Goal: Task Accomplishment & Management: Complete application form

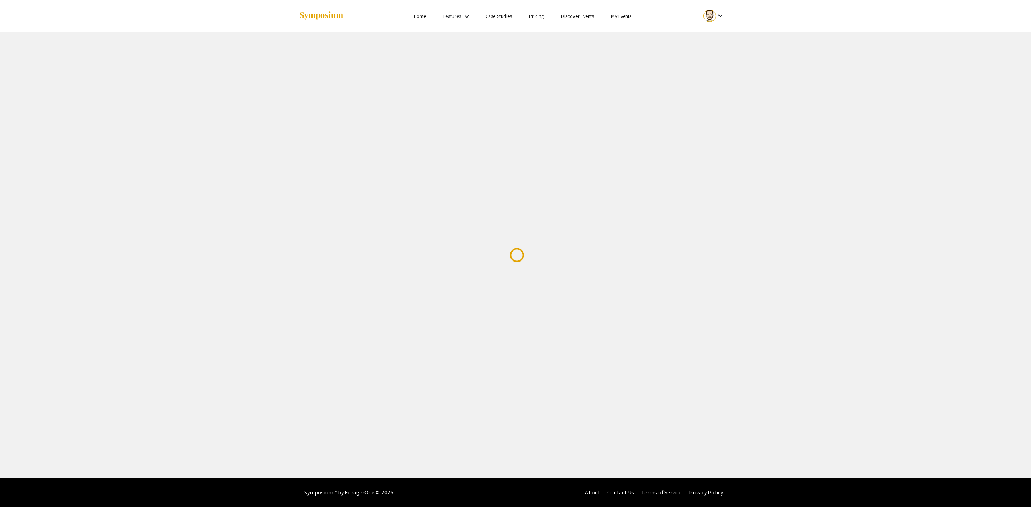
click at [624, 15] on link "My Events" at bounding box center [621, 16] width 20 height 6
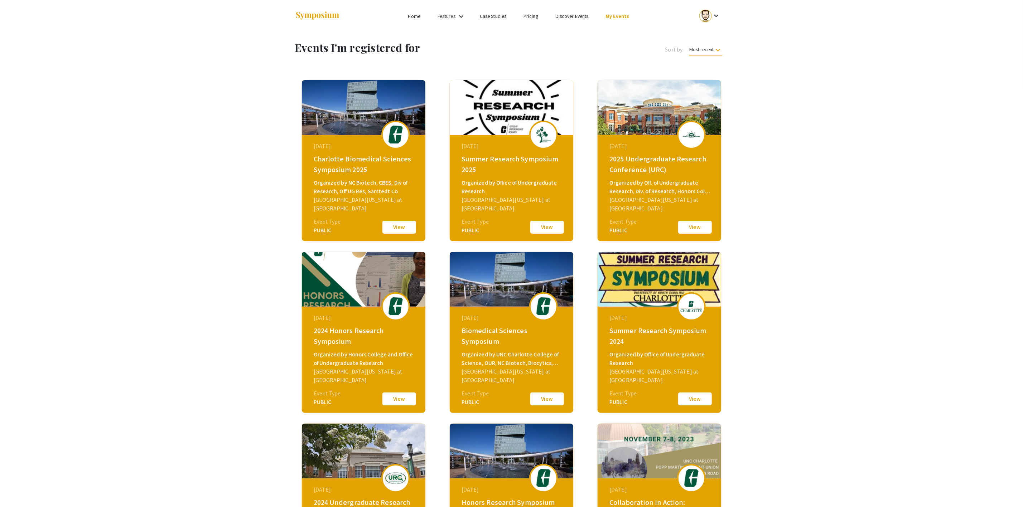
click at [404, 226] on button "View" at bounding box center [399, 227] width 36 height 15
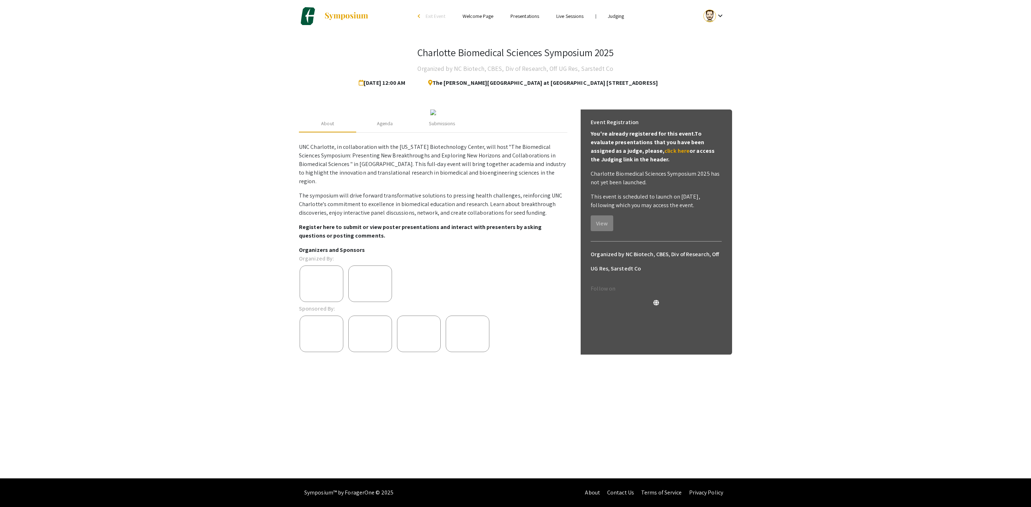
click at [614, 18] on link "Judging" at bounding box center [616, 16] width 16 height 6
click at [616, 15] on link "Judging" at bounding box center [616, 16] width 16 height 6
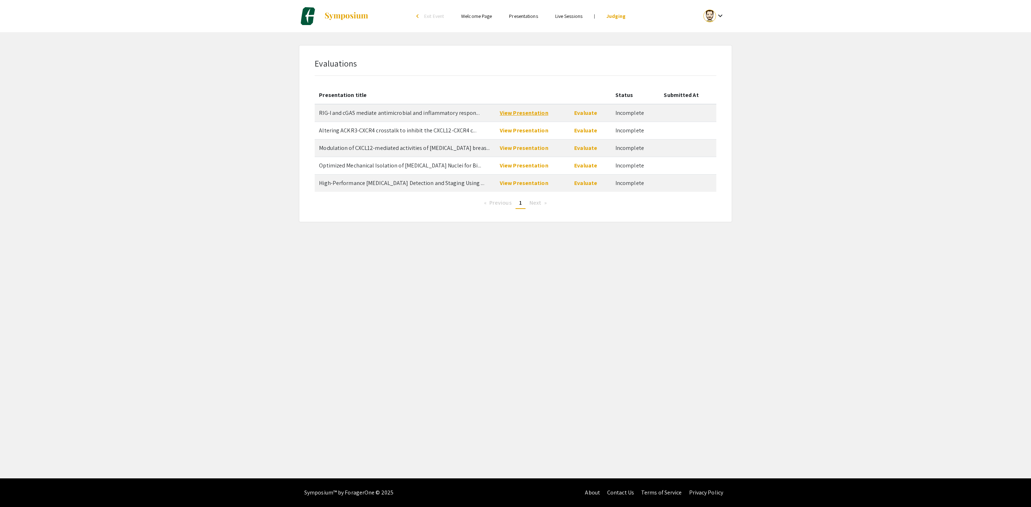
click at [521, 113] on link "View Presentation" at bounding box center [524, 113] width 49 height 8
click at [595, 112] on link "Evaluate" at bounding box center [585, 113] width 23 height 8
click at [524, 113] on link "View Presentation" at bounding box center [524, 113] width 49 height 8
click at [528, 130] on link "View Presentation" at bounding box center [524, 131] width 49 height 8
click at [537, 113] on link "View Presentation" at bounding box center [524, 113] width 49 height 8
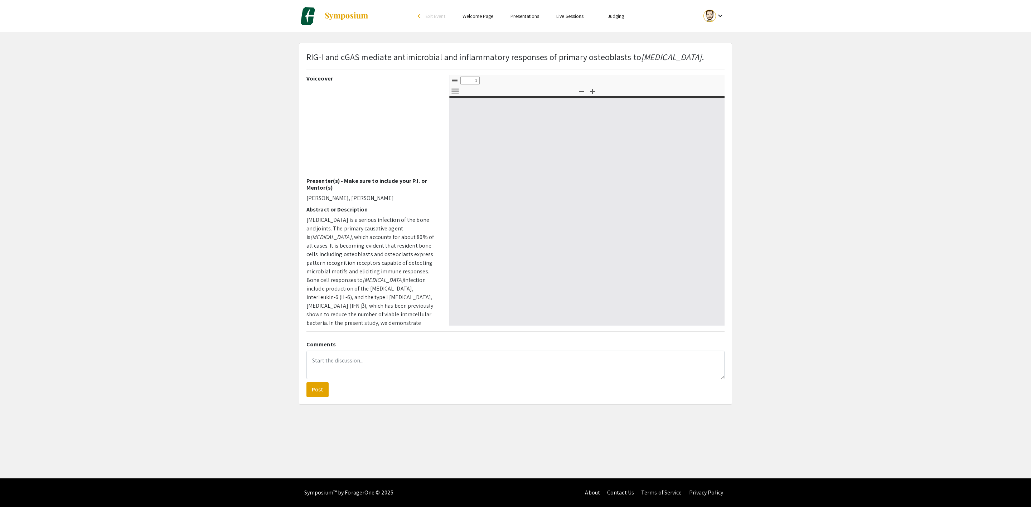
select select "custom"
type input "0"
select select "custom"
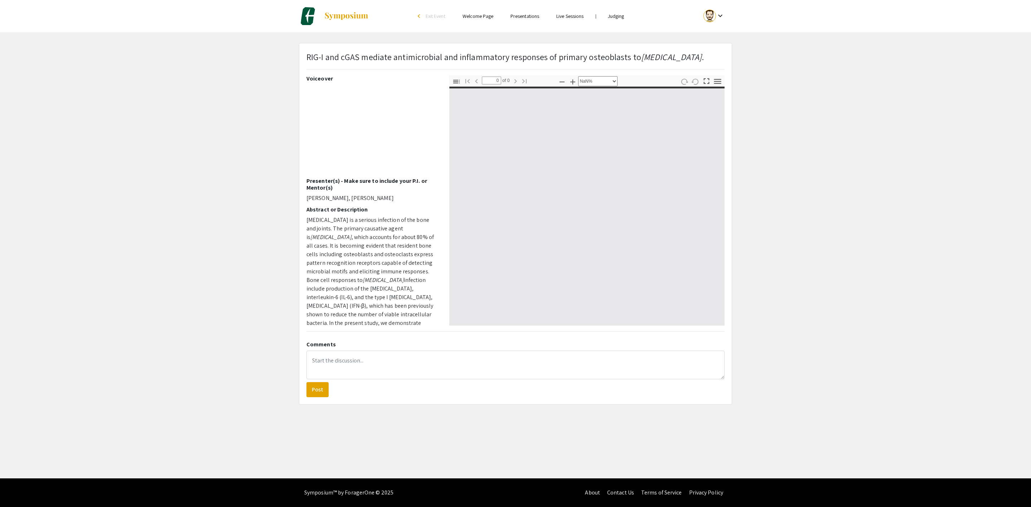
type input "1"
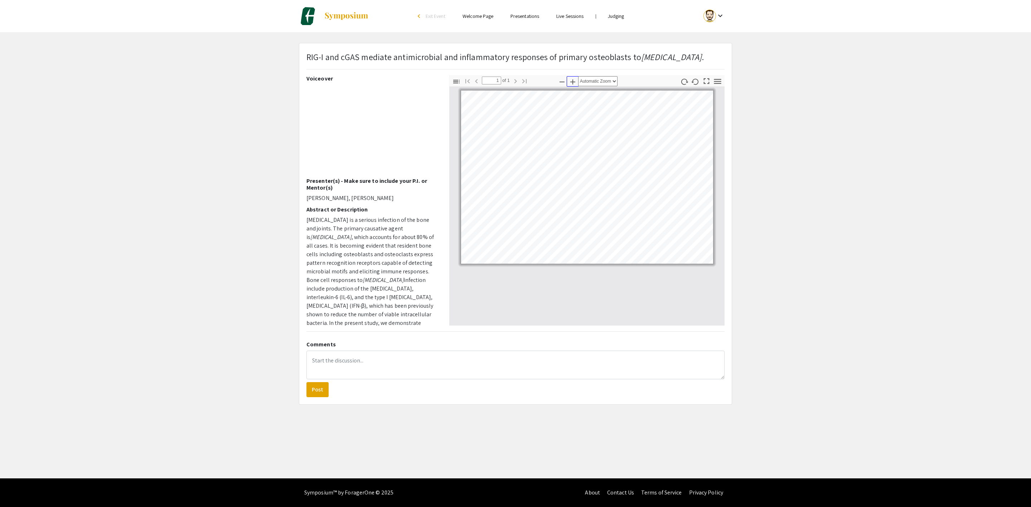
click at [572, 83] on icon "button" at bounding box center [573, 82] width 9 height 9
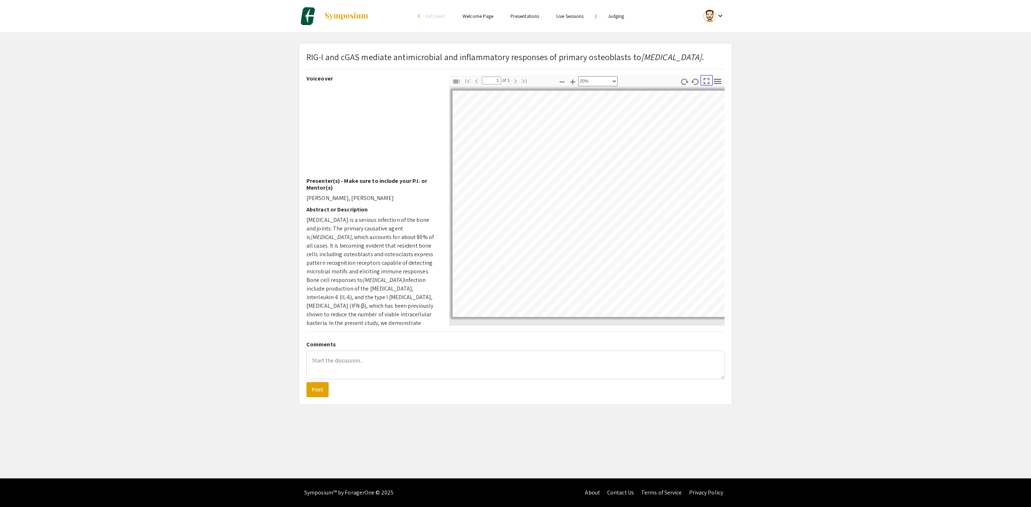
click at [706, 79] on icon "button" at bounding box center [707, 81] width 10 height 10
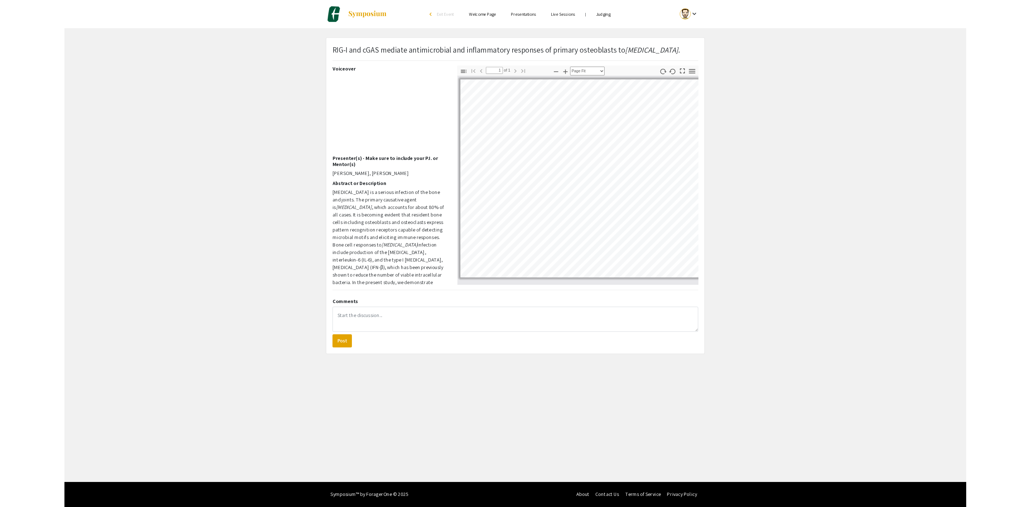
scroll to position [580, 0]
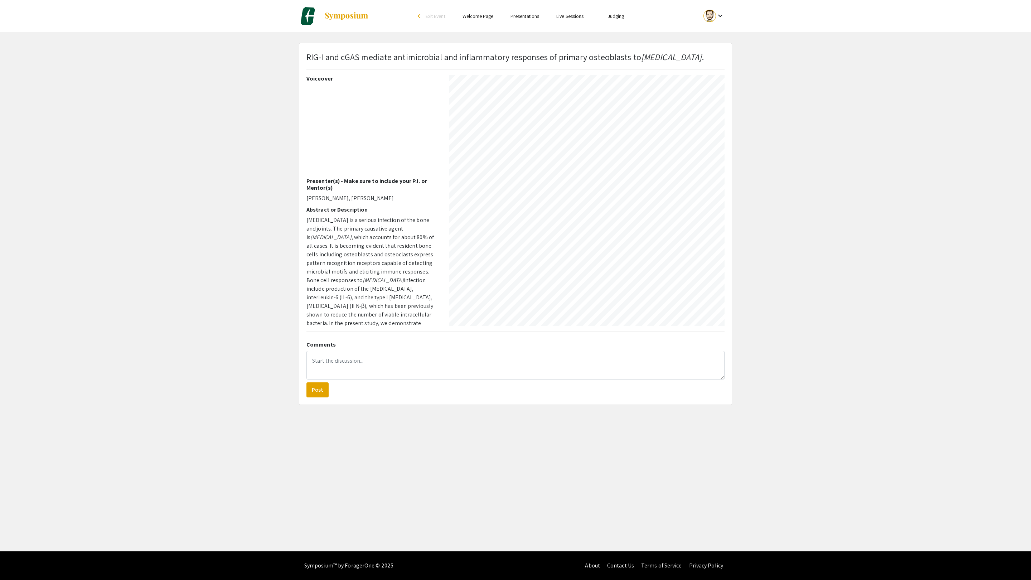
click at [980, 507] on div at bounding box center [515, 2] width 1029 height 1165
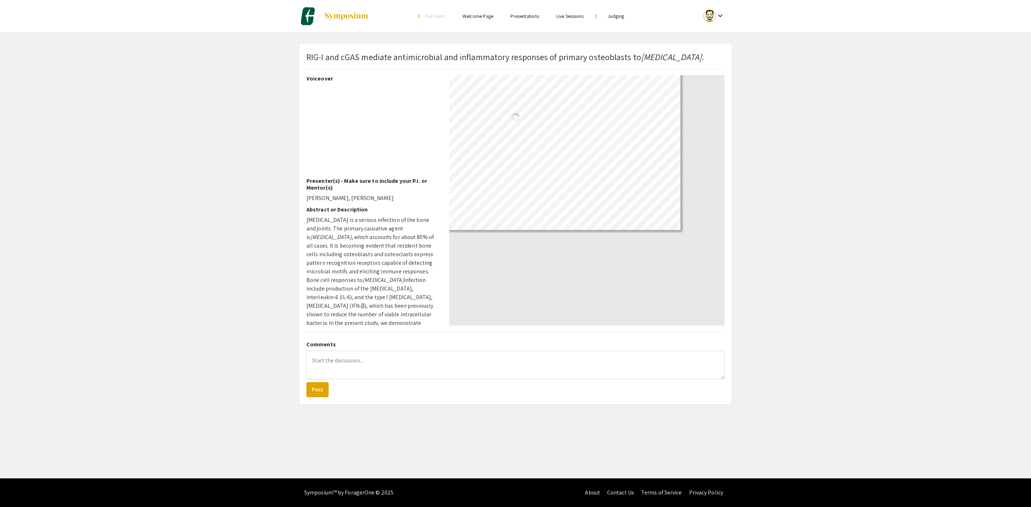
scroll to position [3, 3]
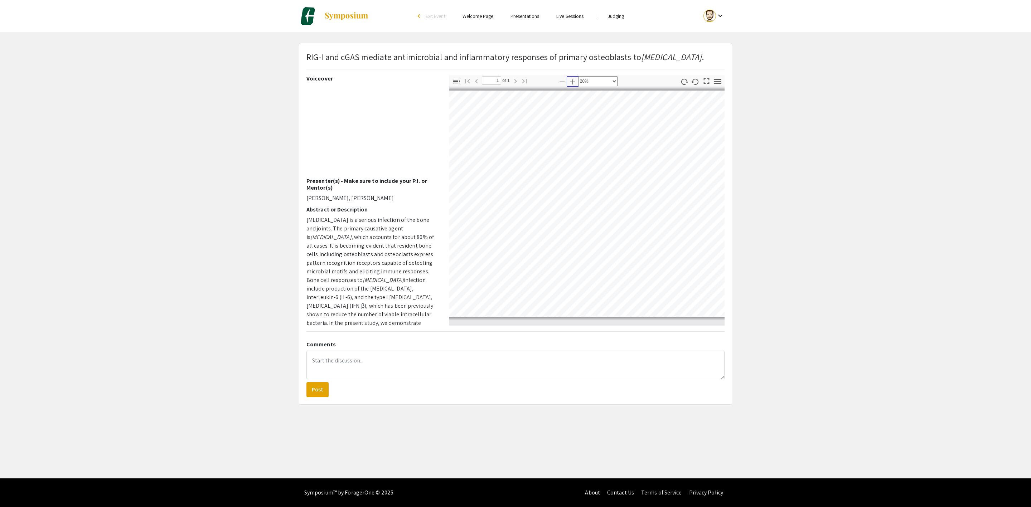
click at [570, 82] on icon "button" at bounding box center [573, 82] width 9 height 9
click at [574, 79] on icon "button" at bounding box center [573, 82] width 9 height 9
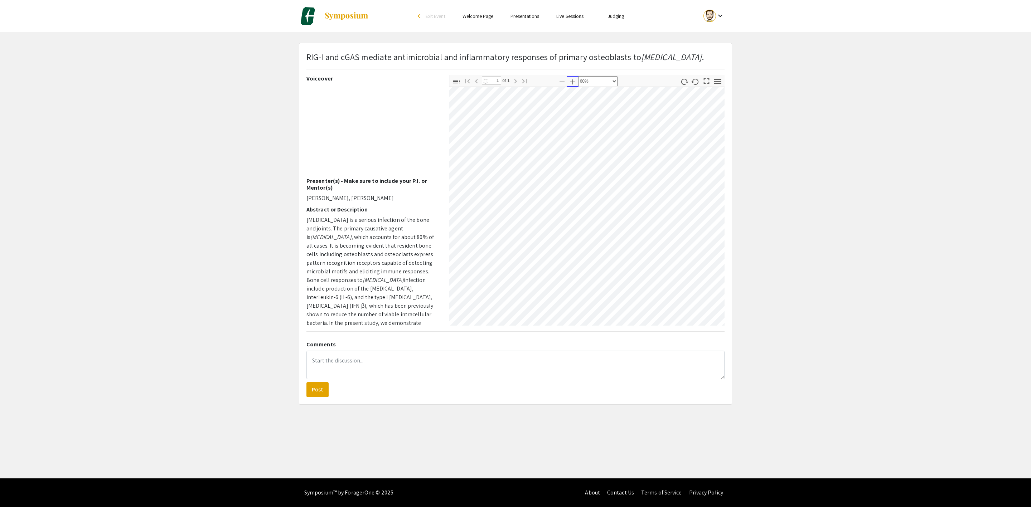
click at [574, 79] on icon "button" at bounding box center [573, 82] width 9 height 9
click at [570, 83] on icon "button" at bounding box center [573, 82] width 9 height 9
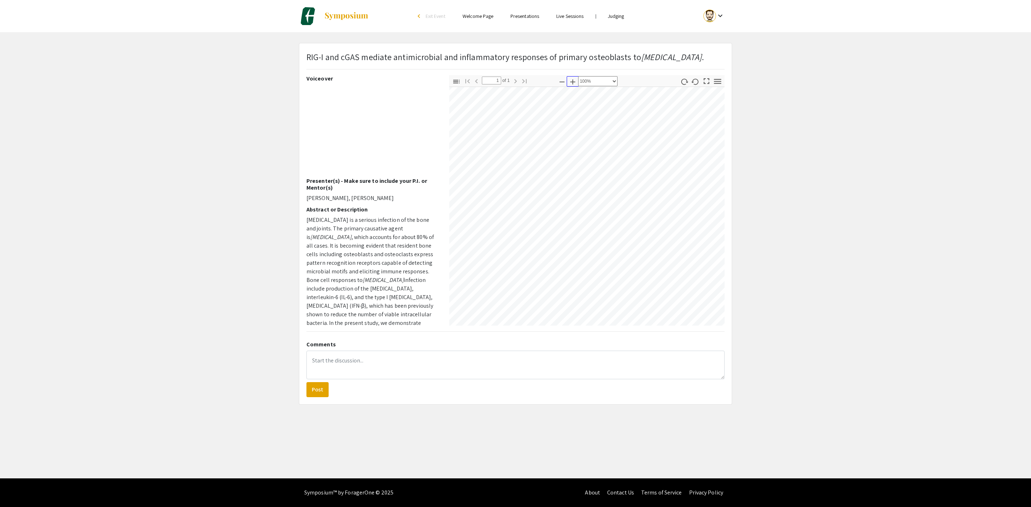
click at [570, 83] on icon "button" at bounding box center [573, 82] width 9 height 9
click at [571, 81] on icon "button" at bounding box center [572, 81] width 5 height 5
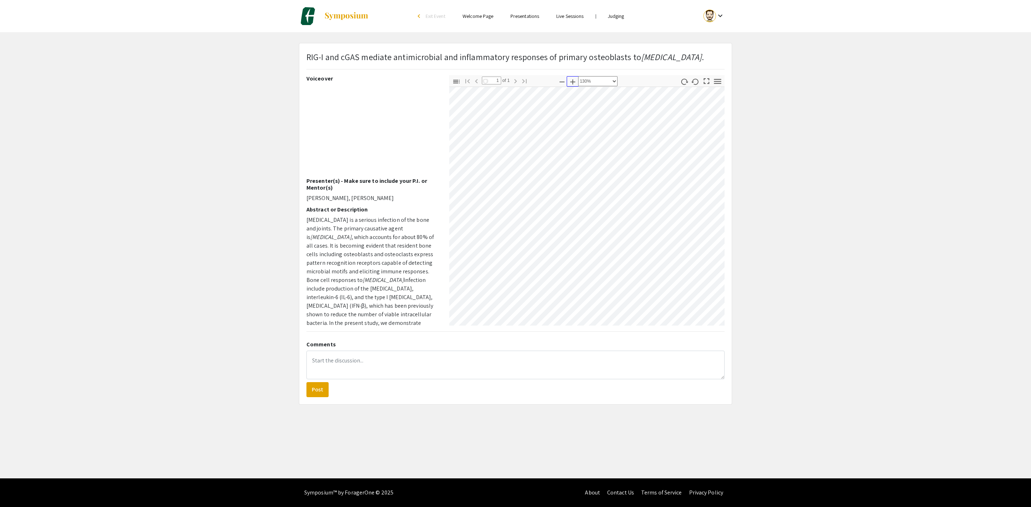
click at [571, 81] on icon "button" at bounding box center [572, 81] width 5 height 5
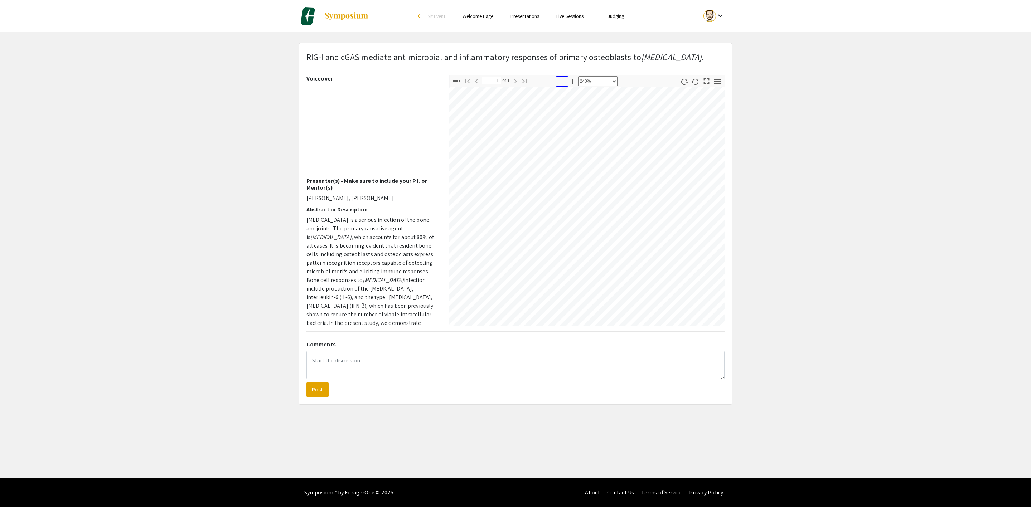
click at [560, 81] on icon "button" at bounding box center [562, 82] width 9 height 9
click at [560, 82] on icon "button" at bounding box center [562, 82] width 9 height 9
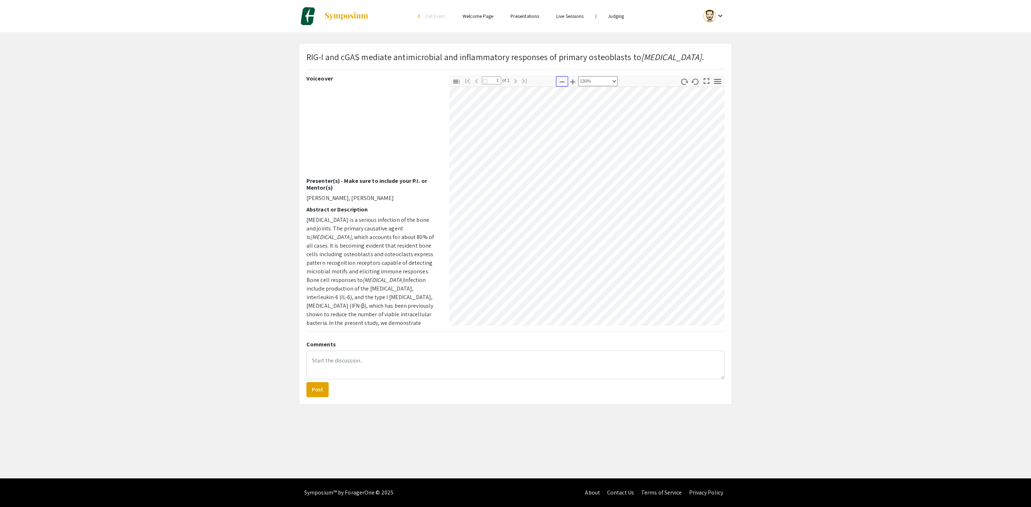
click at [560, 82] on icon "button" at bounding box center [562, 82] width 9 height 9
click at [560, 83] on icon "button" at bounding box center [562, 82] width 9 height 9
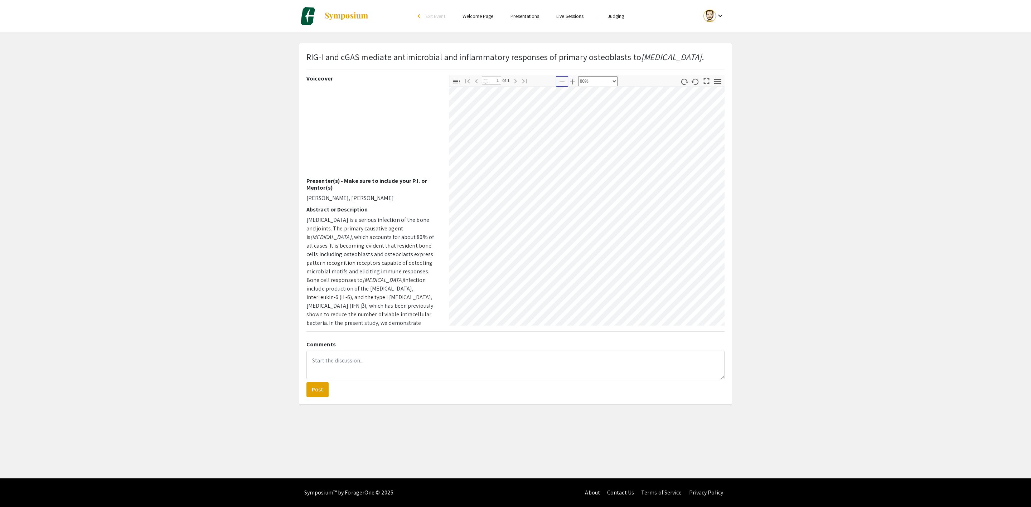
click at [560, 83] on icon "button" at bounding box center [562, 82] width 9 height 9
select select "custom"
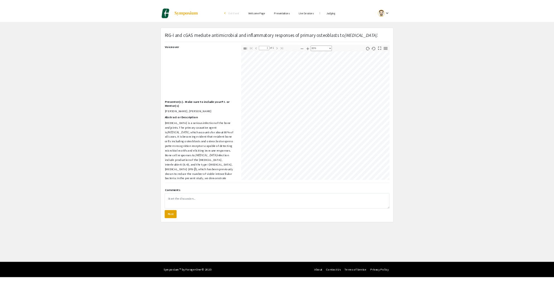
scroll to position [293, 305]
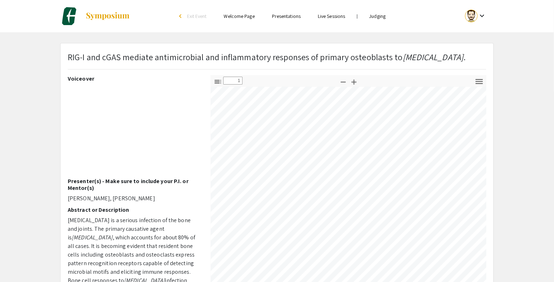
click at [148, 24] on div at bounding box center [131, 16] width 143 height 32
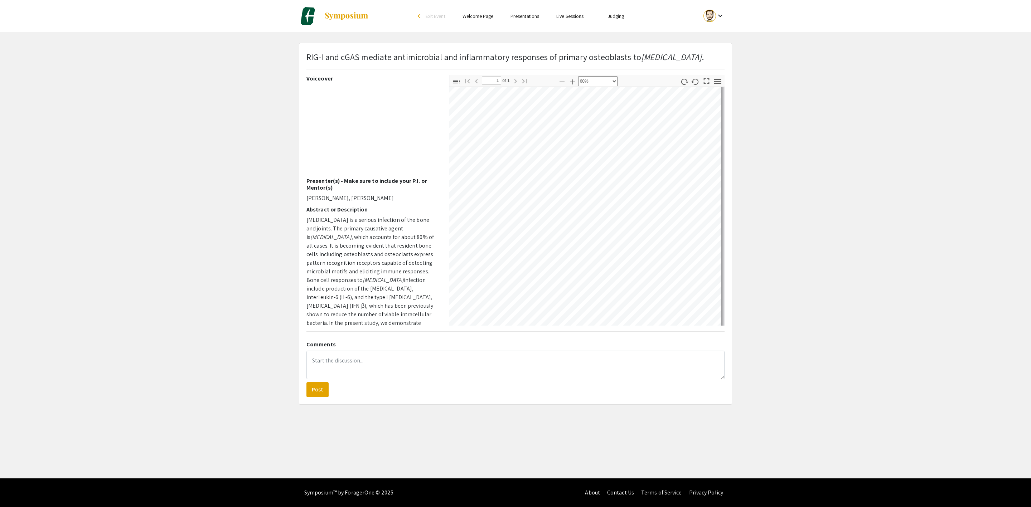
scroll to position [134, 729]
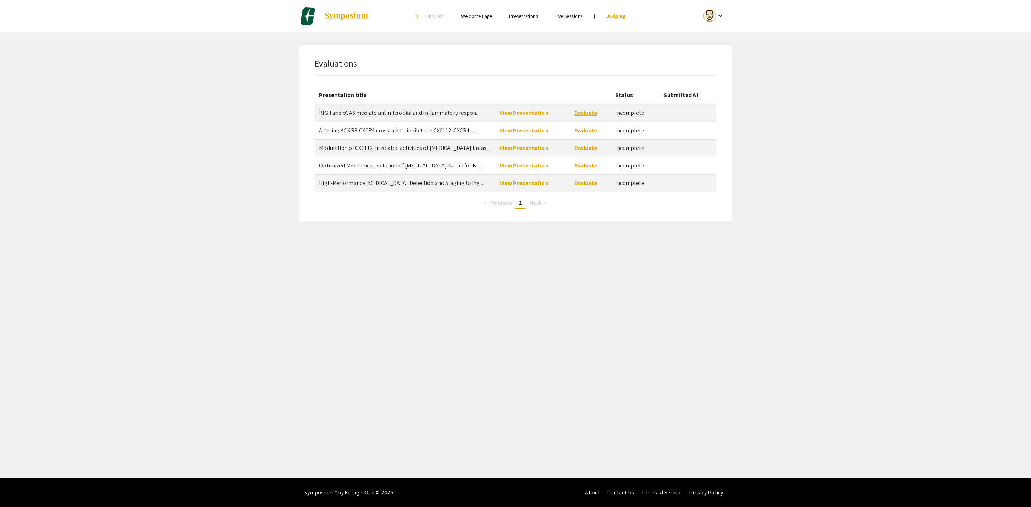
click at [582, 112] on link "Evaluate" at bounding box center [585, 113] width 23 height 8
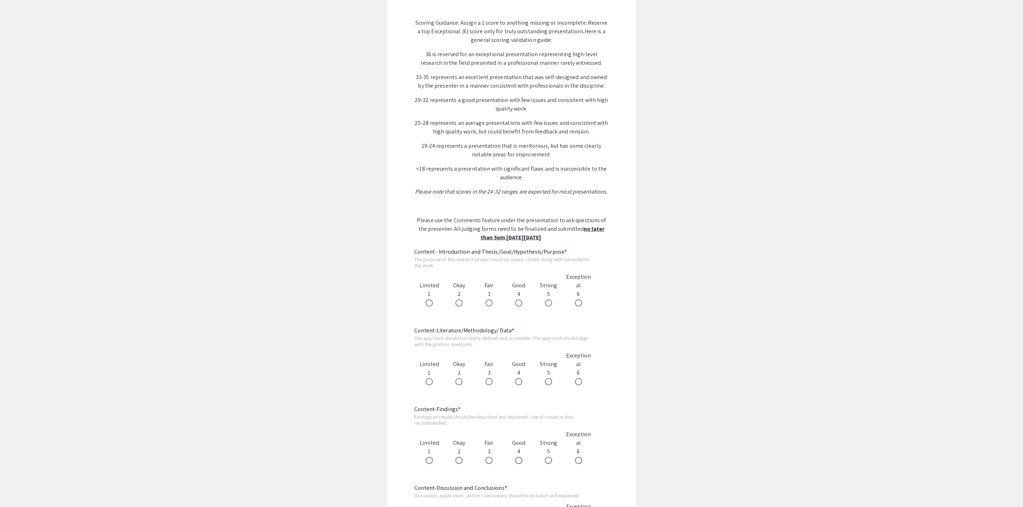
scroll to position [215, 0]
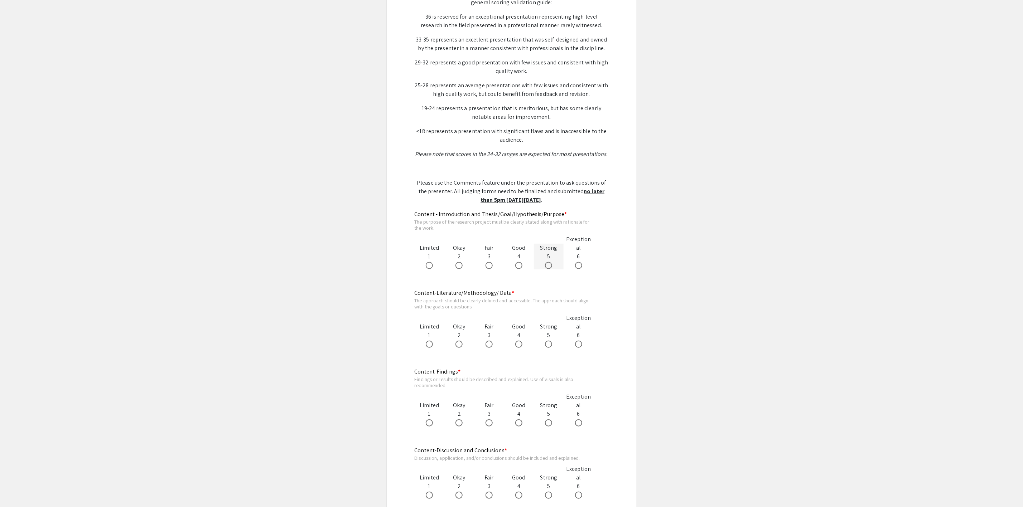
click at [549, 268] on span at bounding box center [548, 265] width 7 height 7
click at [549, 268] on input "radio" at bounding box center [548, 265] width 7 height 7
radio input "true"
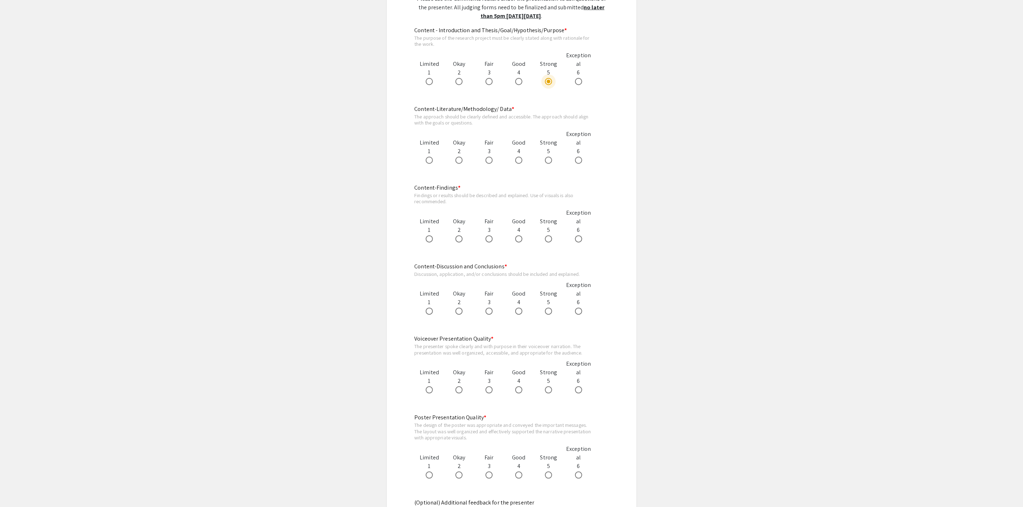
scroll to position [430, 0]
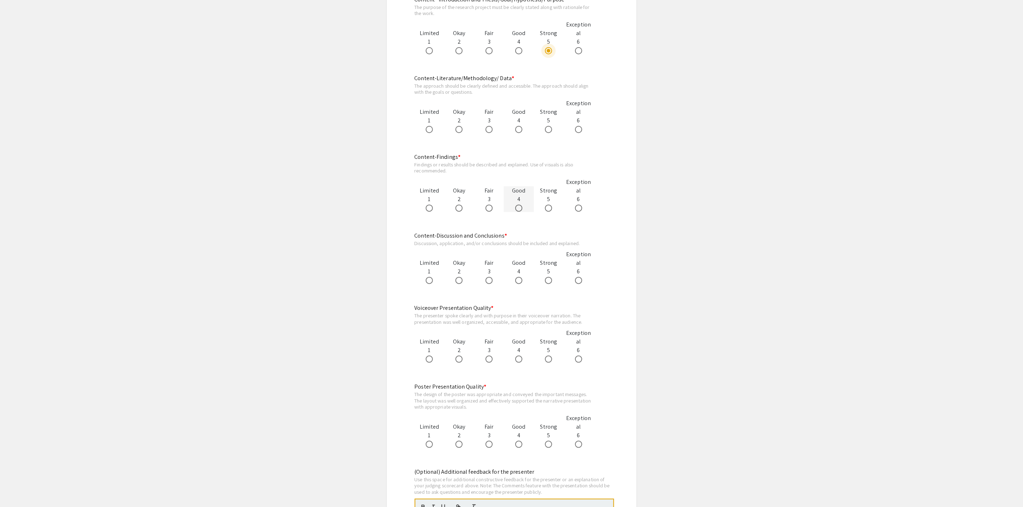
click at [520, 209] on span at bounding box center [518, 208] width 7 height 7
click at [520, 209] on input "radio" at bounding box center [518, 208] width 7 height 7
radio input "true"
click at [549, 132] on span at bounding box center [548, 129] width 7 height 7
click at [549, 132] on input "radio" at bounding box center [548, 129] width 7 height 7
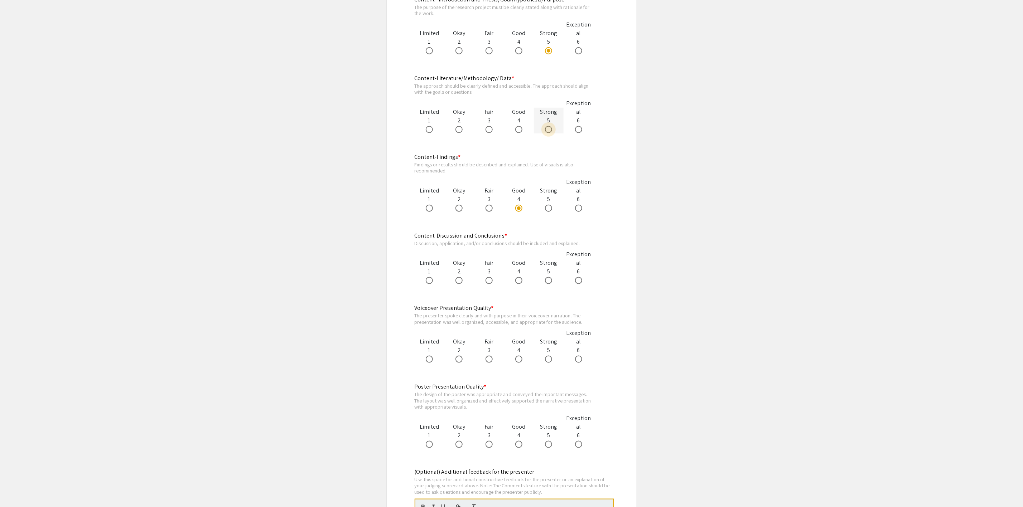
radio input "true"
click at [519, 129] on span at bounding box center [518, 129] width 7 height 7
click at [519, 129] on input "radio" at bounding box center [518, 129] width 7 height 7
radio input "true"
click at [546, 131] on span at bounding box center [548, 129] width 7 height 7
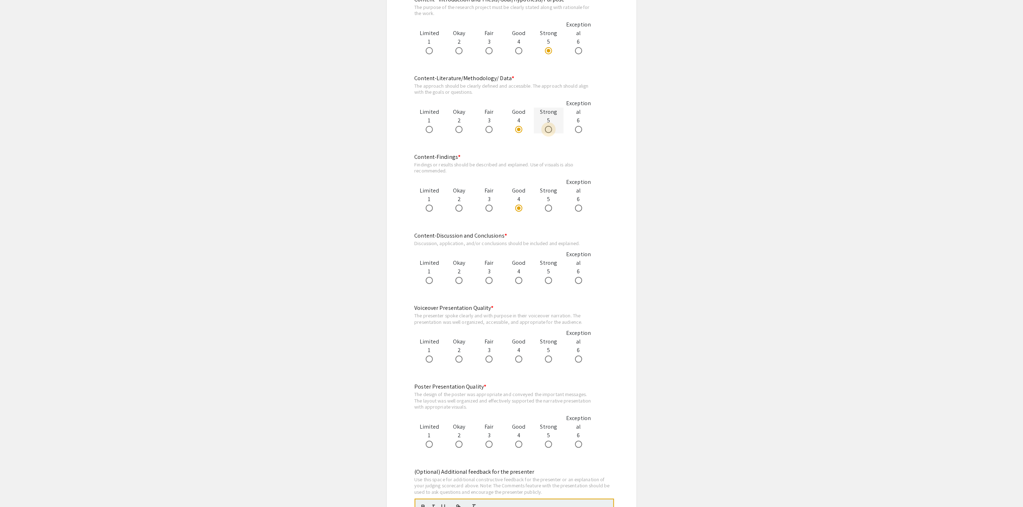
click at [546, 131] on input "radio" at bounding box center [548, 129] width 7 height 7
radio input "true"
click at [517, 280] on span at bounding box center [518, 280] width 7 height 7
click at [517, 280] on input "radio" at bounding box center [518, 280] width 7 height 7
radio input "true"
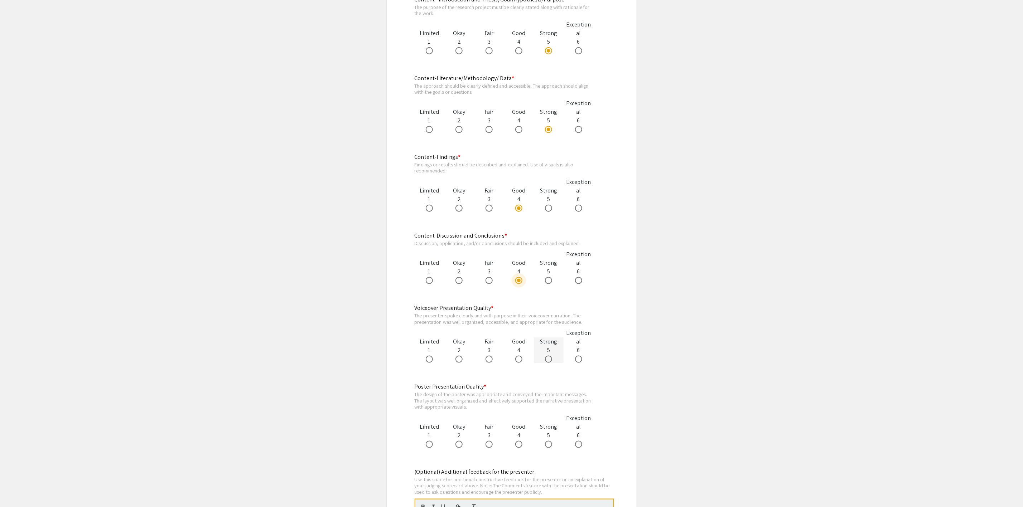
click at [548, 353] on div "Strong 5" at bounding box center [549, 351] width 30 height 26
click at [548, 358] on span at bounding box center [548, 359] width 7 height 7
click at [548, 358] on input "radio" at bounding box center [548, 359] width 7 height 7
radio input "true"
click at [520, 131] on span at bounding box center [518, 129] width 7 height 7
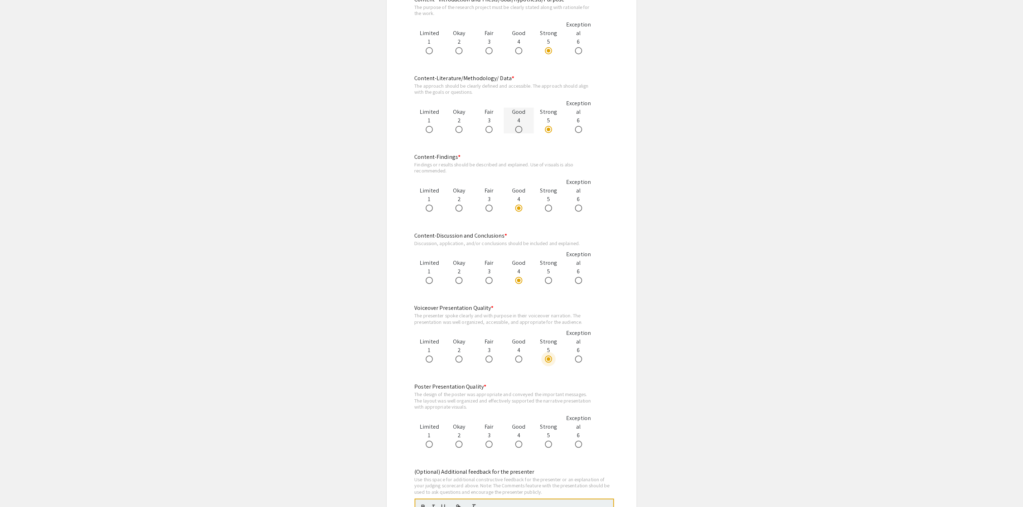
click at [520, 131] on input "radio" at bounding box center [518, 129] width 7 height 7
radio input "true"
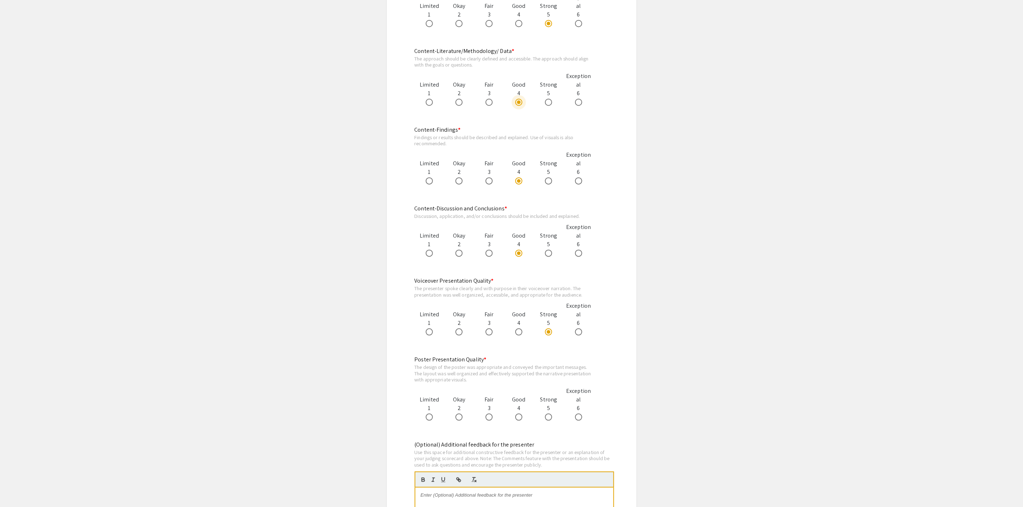
scroll to position [483, 0]
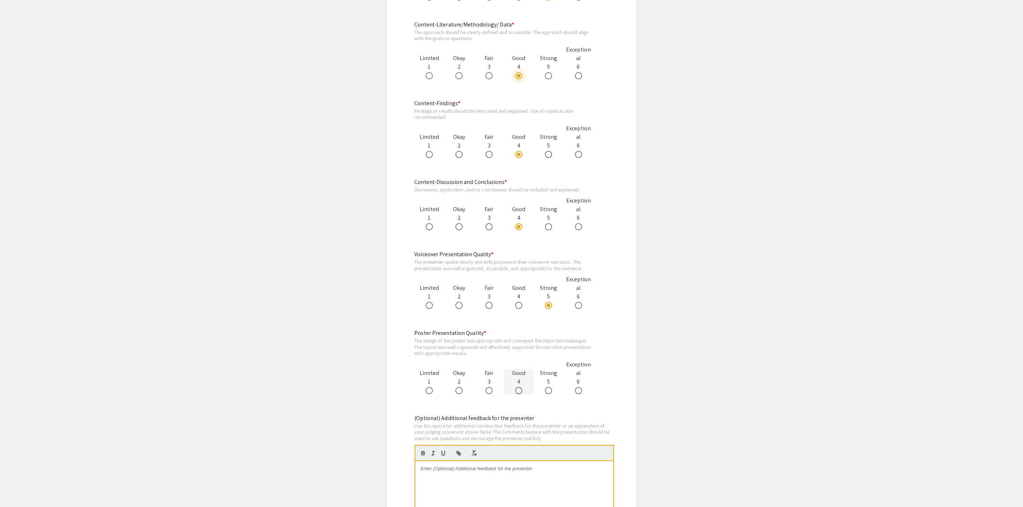
click at [519, 391] on span at bounding box center [518, 390] width 7 height 7
click at [519, 391] on input "radio" at bounding box center [518, 390] width 7 height 7
radio input "true"
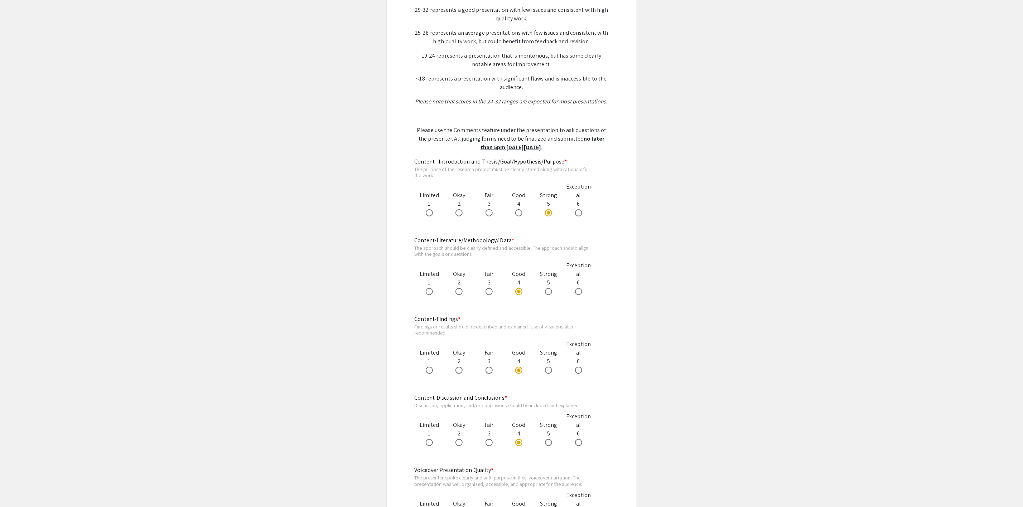
scroll to position [269, 0]
click at [547, 291] on span at bounding box center [548, 290] width 7 height 7
click at [547, 291] on input "radio" at bounding box center [548, 290] width 7 height 7
radio input "true"
click at [581, 215] on span at bounding box center [578, 211] width 7 height 7
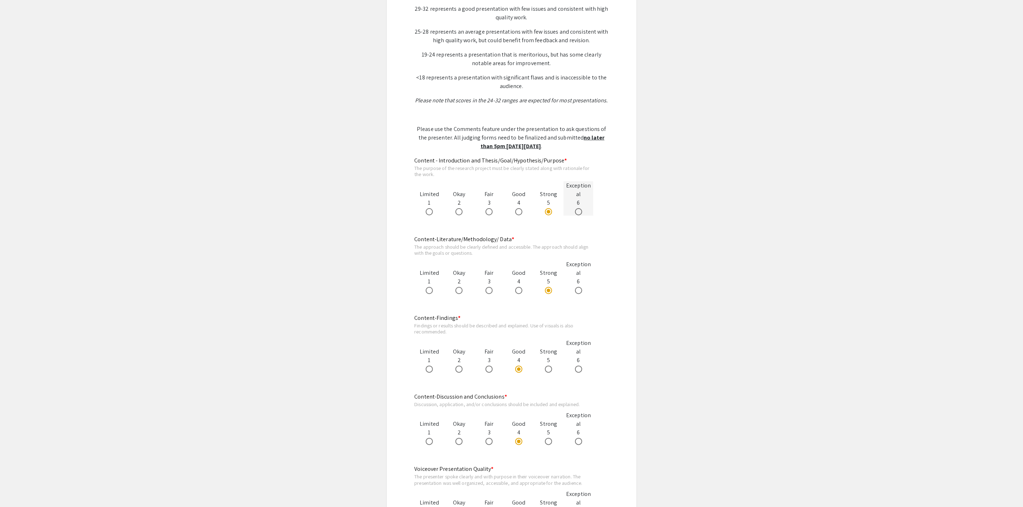
click at [581, 215] on input "radio" at bounding box center [578, 211] width 7 height 7
radio input "true"
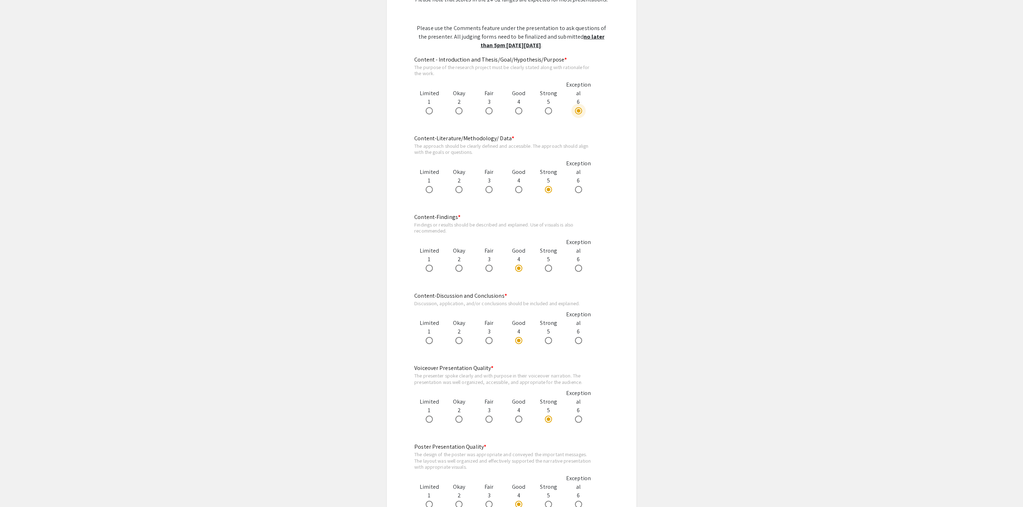
scroll to position [430, 0]
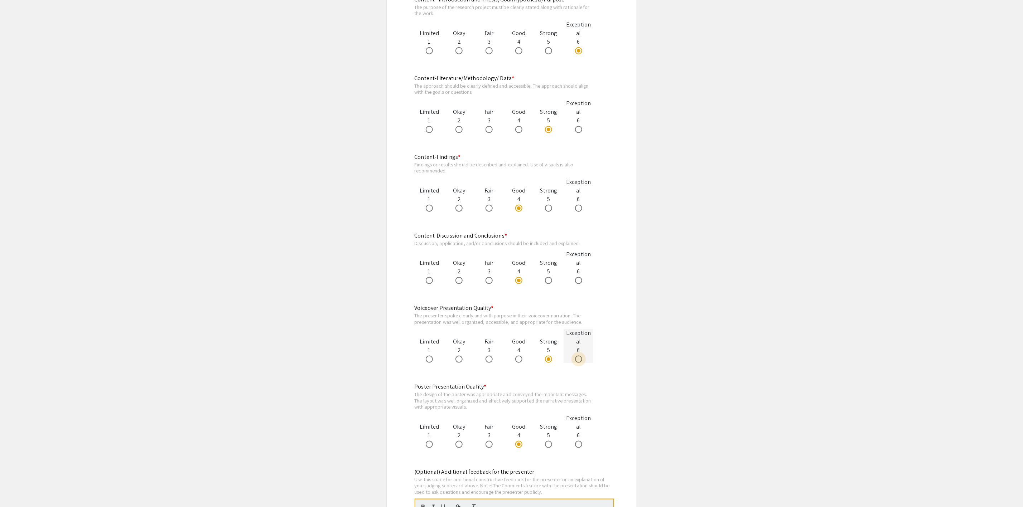
click at [580, 360] on span at bounding box center [578, 359] width 7 height 7
click at [580, 360] on input "radio" at bounding box center [578, 359] width 7 height 7
radio input "true"
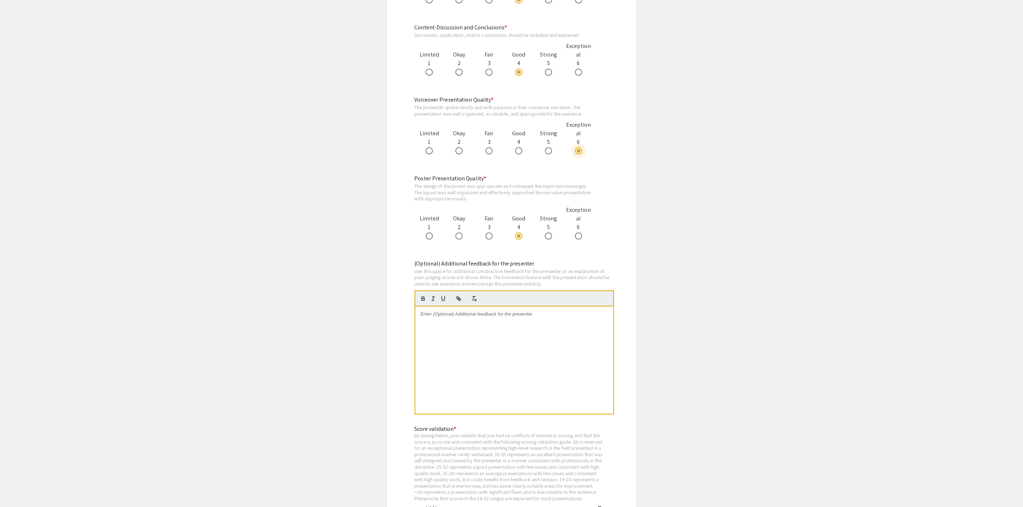
scroll to position [698, 0]
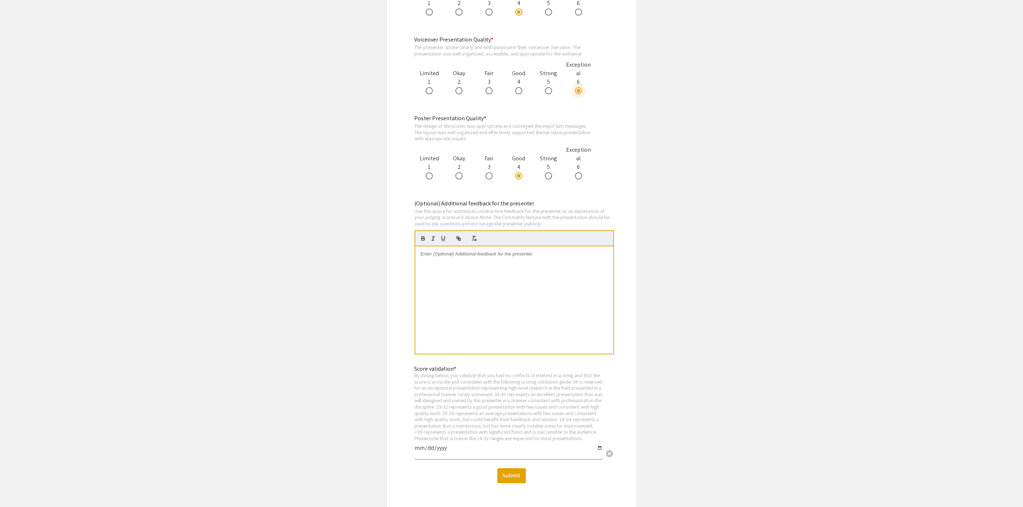
click at [460, 450] on div "Score validation * By dating below, you validate that you had no conflicts of i…" at bounding box center [509, 409] width 188 height 101
click at [454, 458] on input "date" at bounding box center [509, 451] width 188 height 12
click at [491, 272] on div at bounding box center [514, 300] width 198 height 107
click at [483, 257] on p "The presentation quality" at bounding box center [514, 254] width 187 height 6
click at [563, 260] on p "The presentation quality was clear and well-paced. Overall good job. A couple o…" at bounding box center [514, 257] width 187 height 13
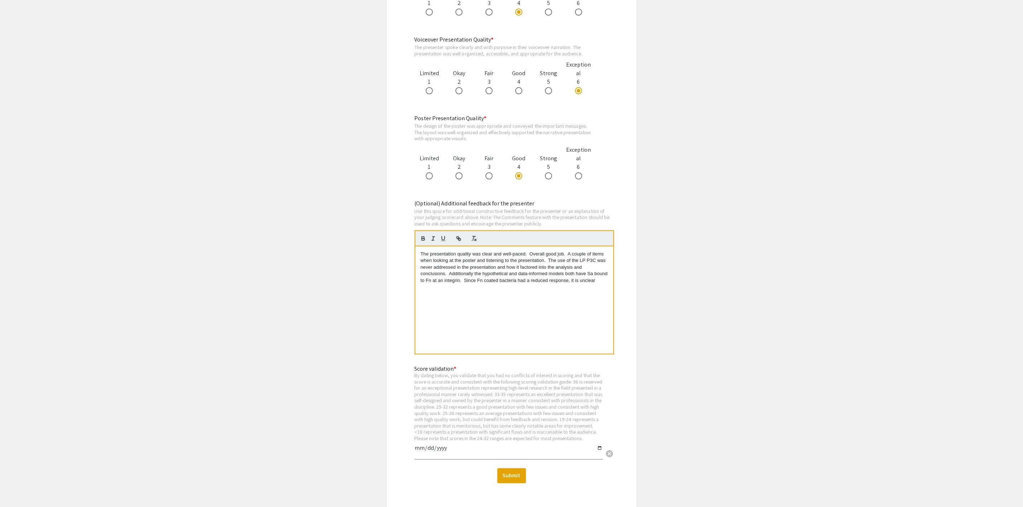
click at [602, 281] on p "The presentation quality was clear and well-paced. Overall good job. A couple o…" at bounding box center [514, 267] width 187 height 33
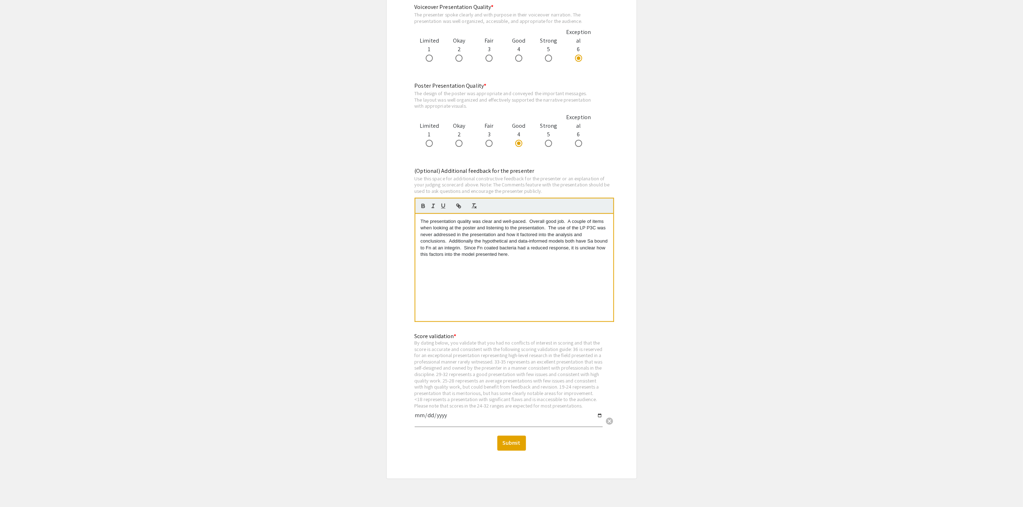
scroll to position [767, 0]
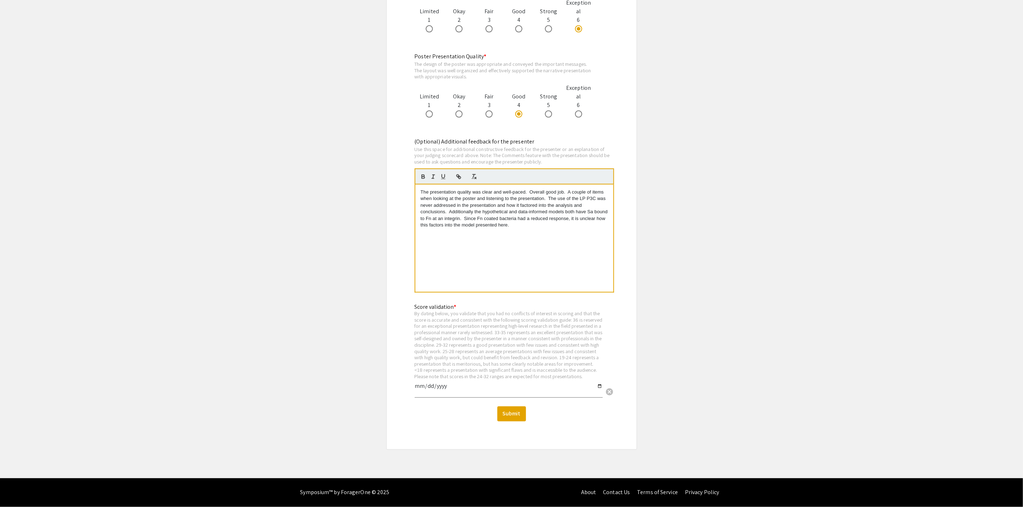
click at [444, 388] on input "date" at bounding box center [509, 389] width 188 height 12
click at [600, 387] on input "date" at bounding box center [509, 389] width 188 height 12
type input "2025-09-05"
click at [510, 415] on button "Submit" at bounding box center [511, 414] width 29 height 15
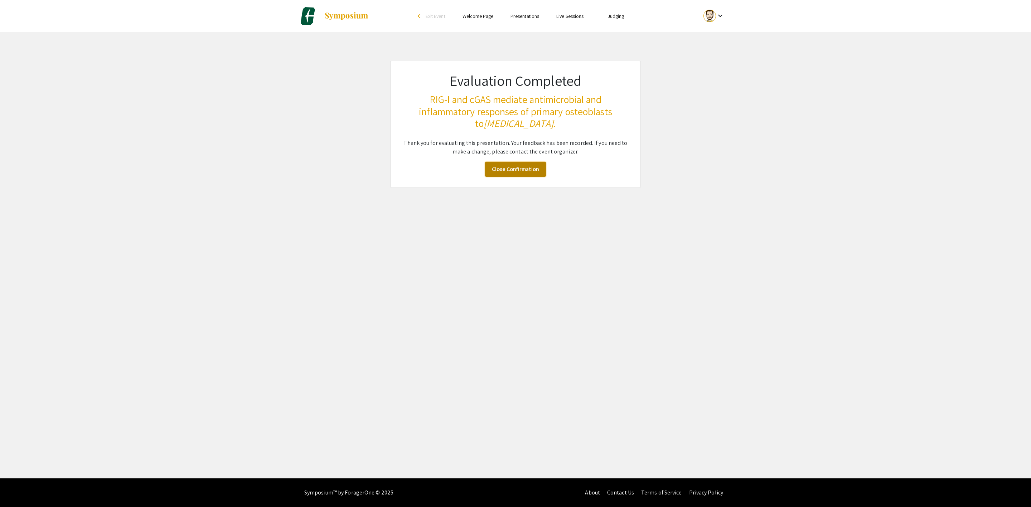
click at [509, 170] on link "Close Confirmation" at bounding box center [515, 169] width 61 height 15
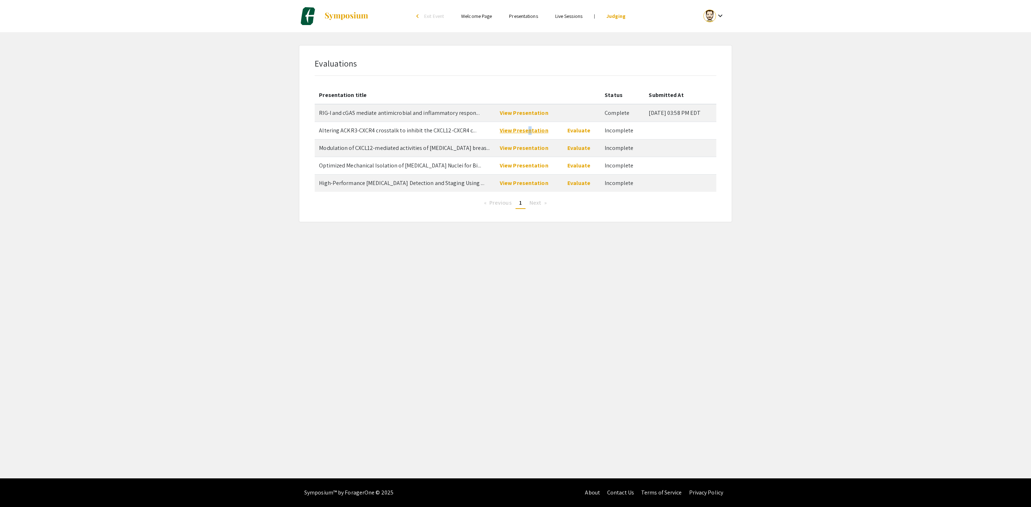
click at [528, 134] on td "View Presentation" at bounding box center [530, 131] width 68 height 18
click at [525, 132] on link "View Presentation" at bounding box center [524, 131] width 49 height 8
click at [567, 129] on link "Evaluate" at bounding box center [578, 131] width 23 height 8
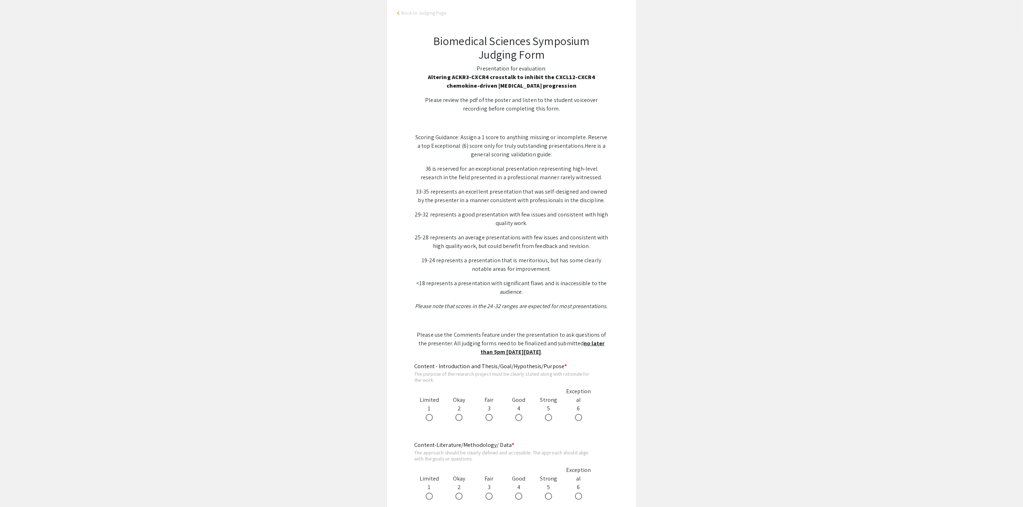
scroll to position [161, 0]
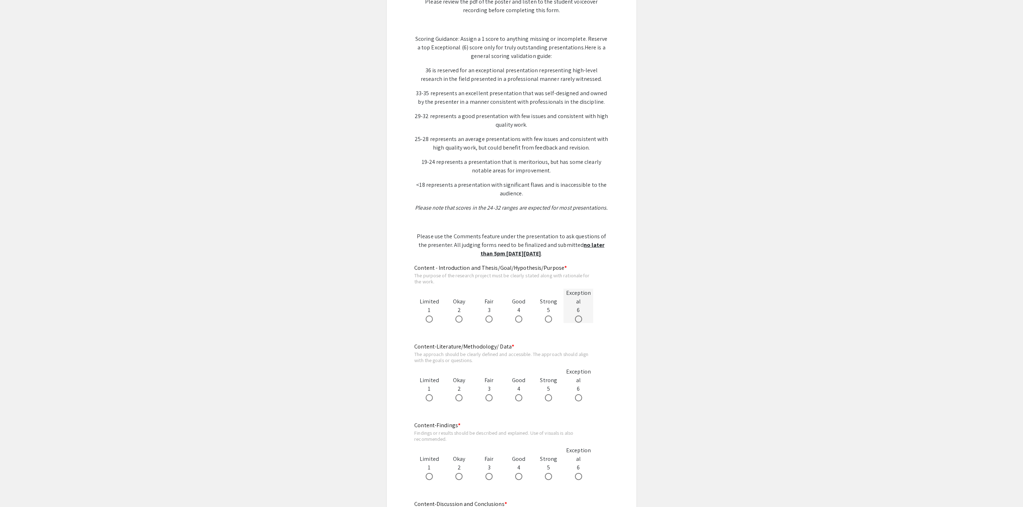
click at [576, 320] on span at bounding box center [578, 319] width 7 height 7
click at [576, 320] on input "radio" at bounding box center [578, 319] width 7 height 7
radio input "true"
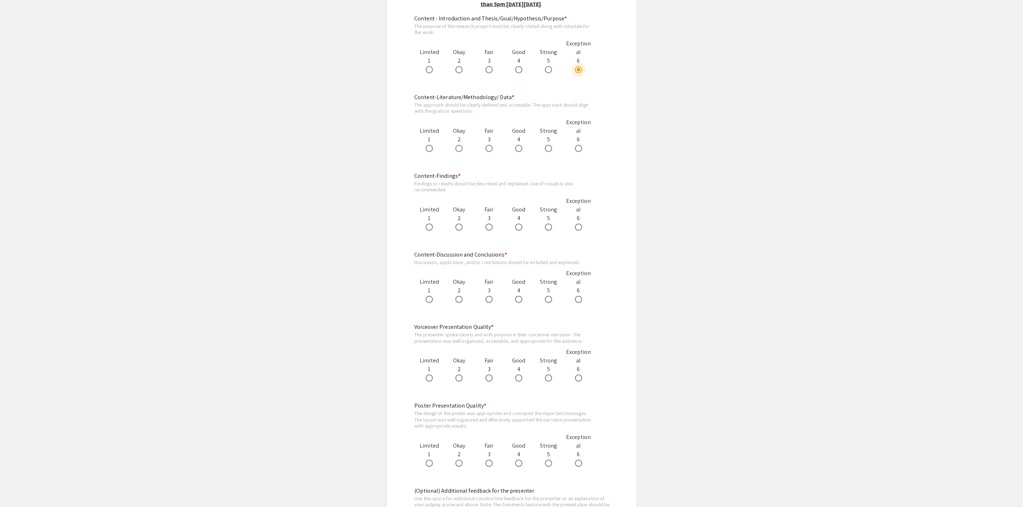
scroll to position [430, 0]
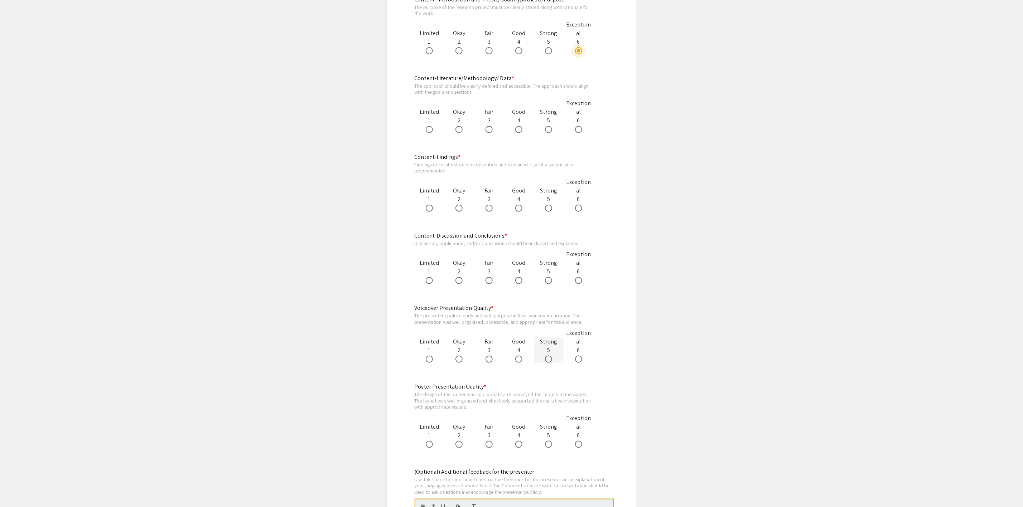
click at [547, 359] on span at bounding box center [548, 359] width 7 height 7
click at [547, 359] on input "radio" at bounding box center [548, 359] width 7 height 7
radio input "true"
click at [548, 445] on span at bounding box center [548, 445] width 0 height 0
click at [549, 445] on input "radio" at bounding box center [548, 444] width 7 height 7
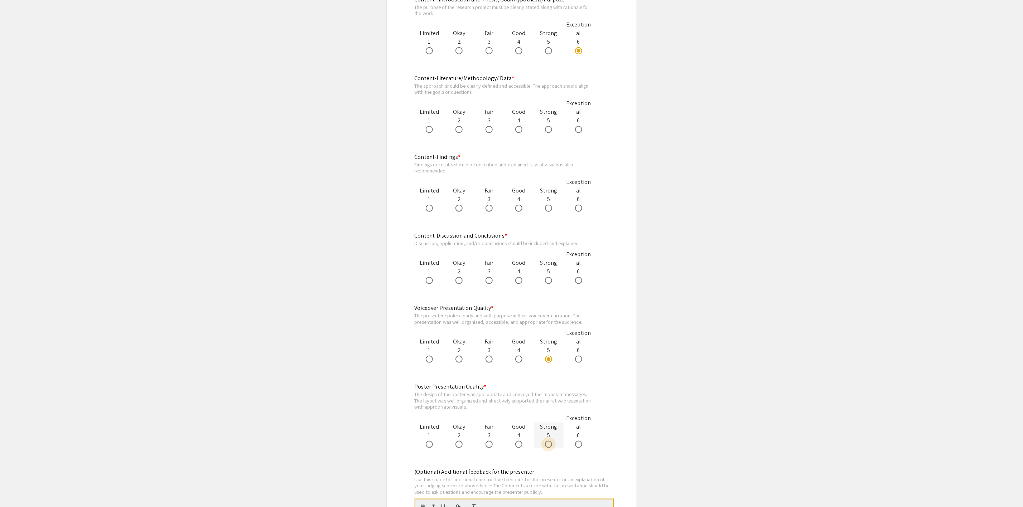
radio input "true"
click at [519, 441] on span at bounding box center [518, 444] width 7 height 7
click at [519, 441] on input "radio" at bounding box center [518, 444] width 7 height 7
radio input "true"
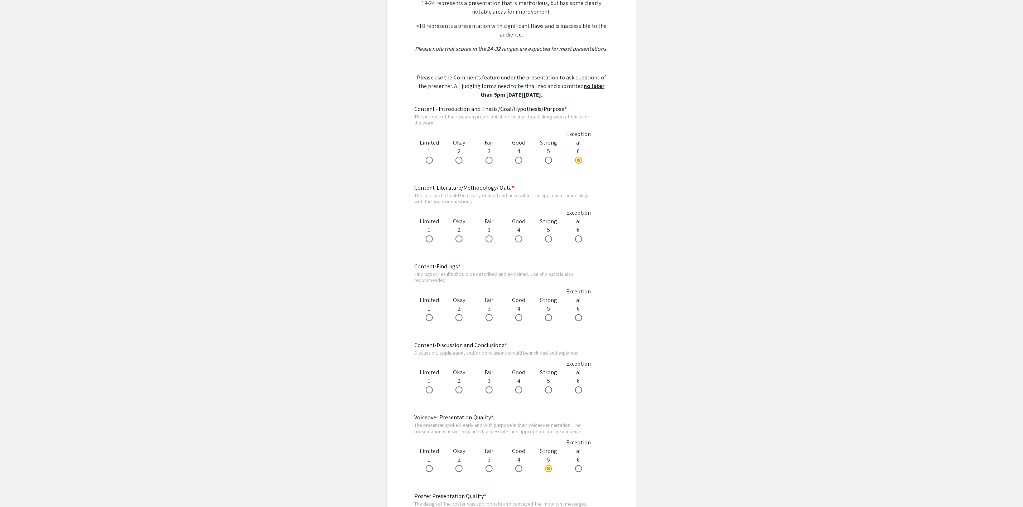
scroll to position [322, 0]
click at [550, 237] on span at bounding box center [548, 236] width 7 height 7
click at [550, 237] on input "radio" at bounding box center [548, 236] width 7 height 7
radio input "true"
click at [520, 313] on span at bounding box center [518, 315] width 7 height 7
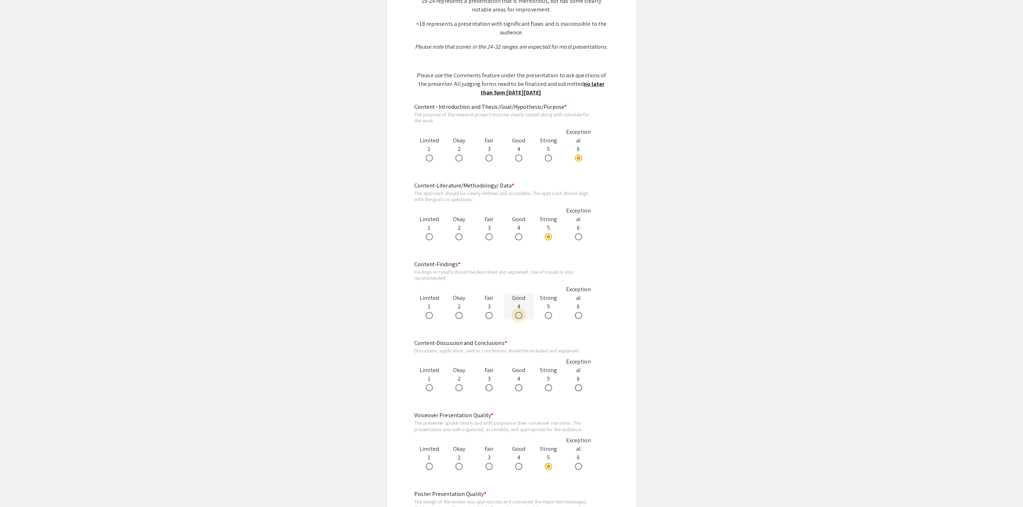
click at [520, 313] on input "radio" at bounding box center [518, 315] width 7 height 7
radio input "true"
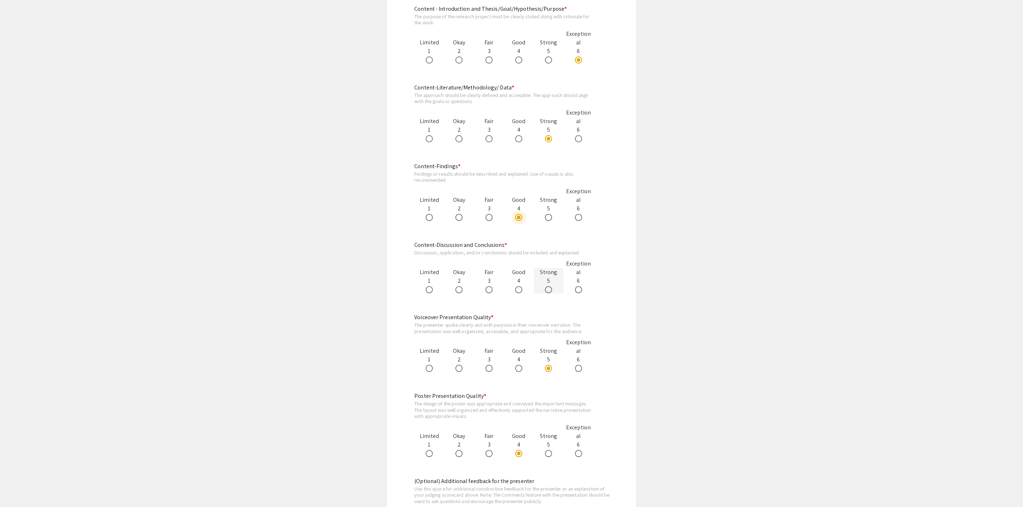
scroll to position [430, 0]
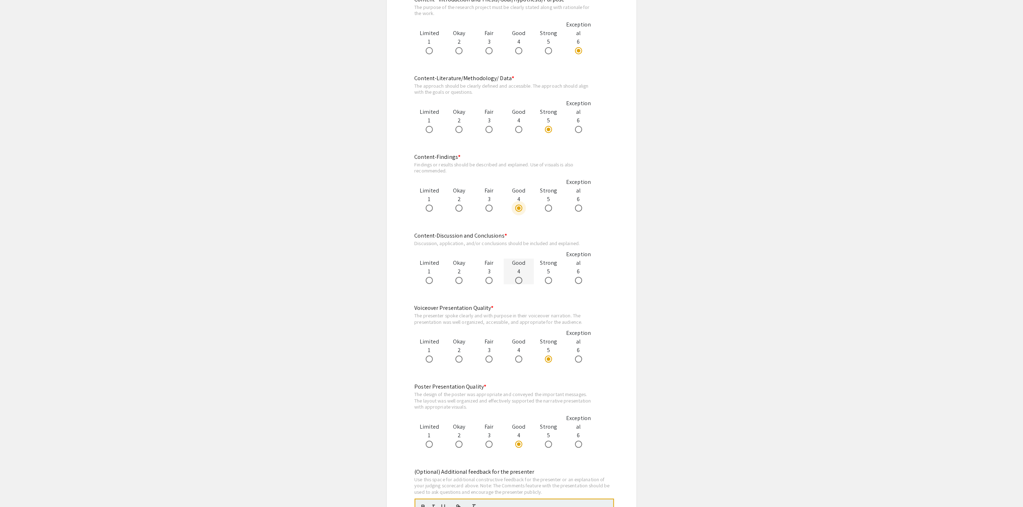
click at [516, 282] on span at bounding box center [518, 280] width 7 height 7
click at [516, 282] on input "radio" at bounding box center [518, 280] width 7 height 7
radio input "true"
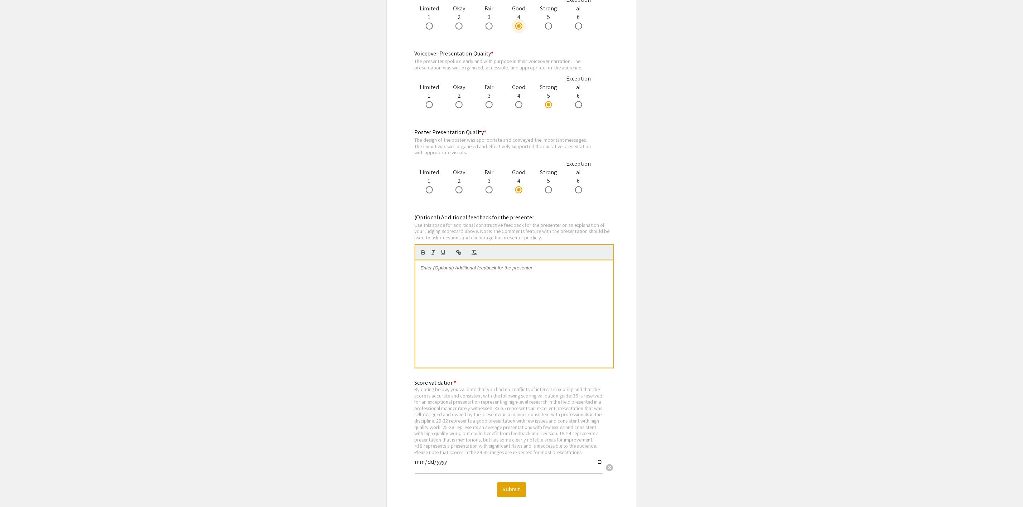
scroll to position [698, 0]
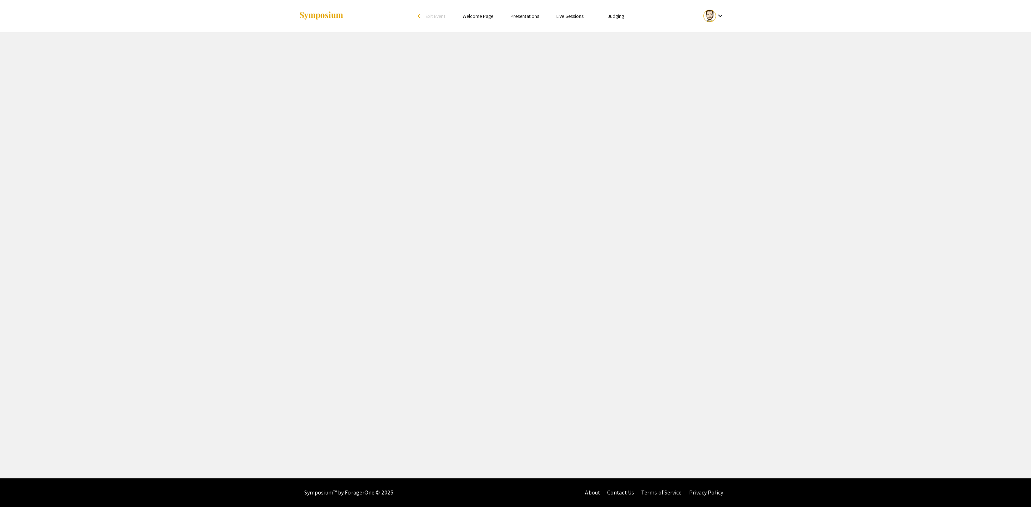
select select "custom"
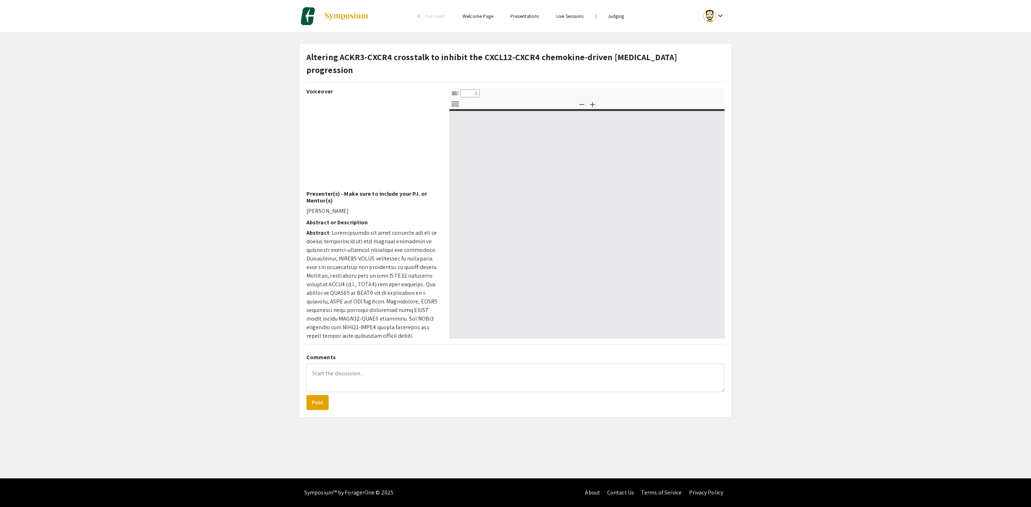
type input "0"
select select "custom"
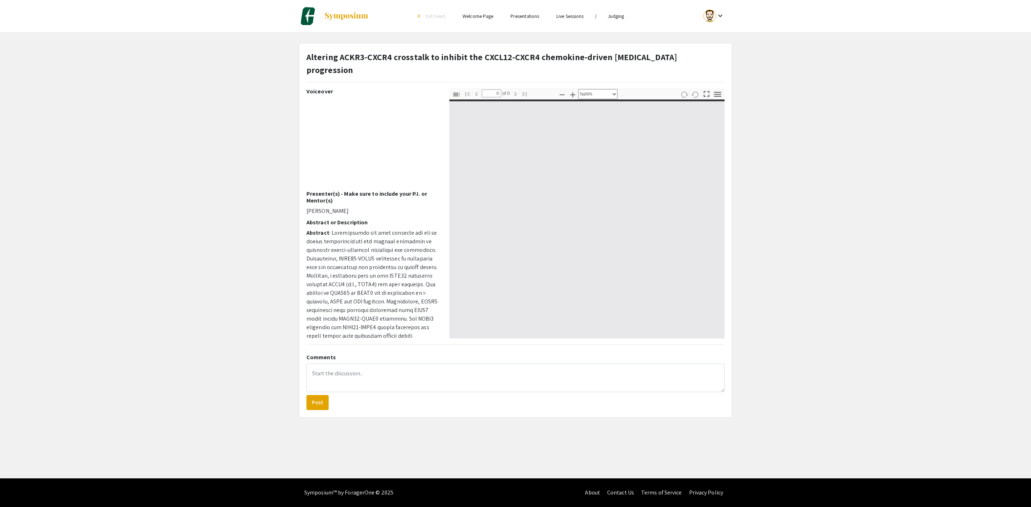
type input "1"
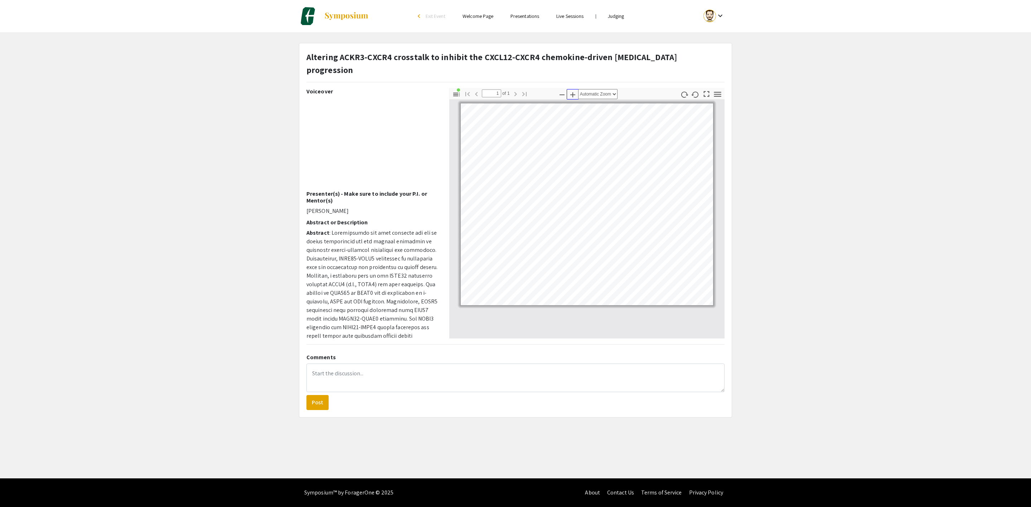
click at [571, 92] on icon "button" at bounding box center [572, 94] width 5 height 5
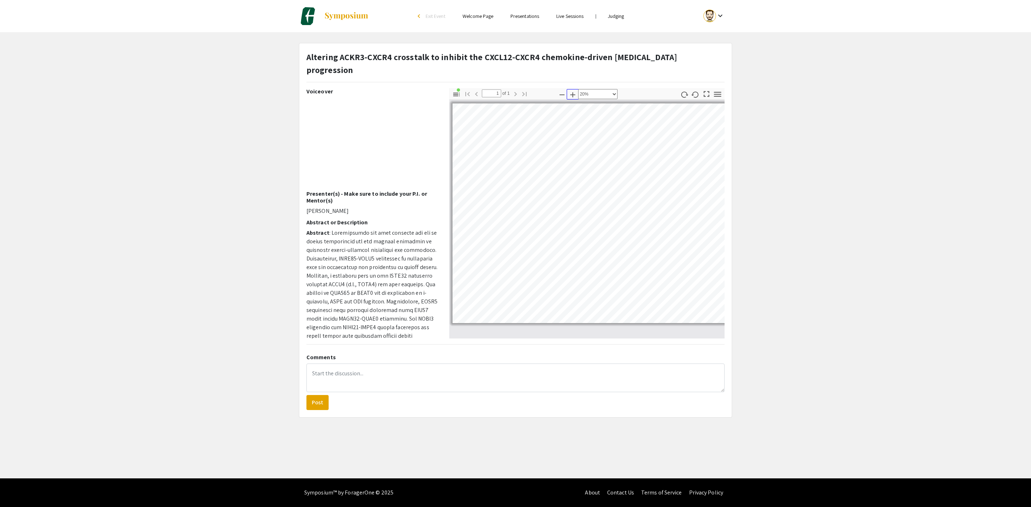
click at [571, 92] on icon "button" at bounding box center [572, 94] width 5 height 5
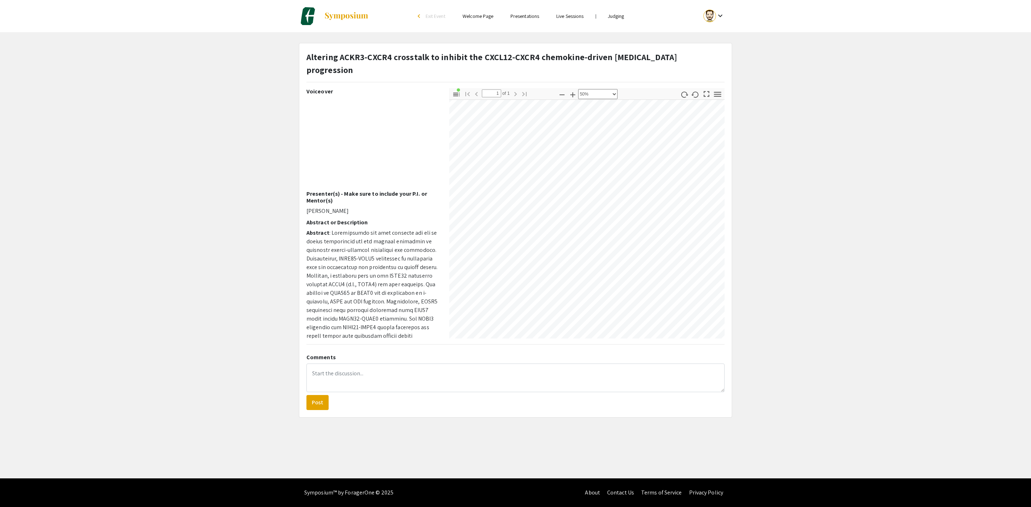
scroll to position [165, 132]
click at [769, 125] on app-presentation "Altering ACKR3-CXCR4 crosstalk to inhibit the CXCL12-CXCR4 chemokine-driven [ME…" at bounding box center [515, 230] width 1031 height 375
click at [571, 91] on icon "button" at bounding box center [573, 95] width 9 height 9
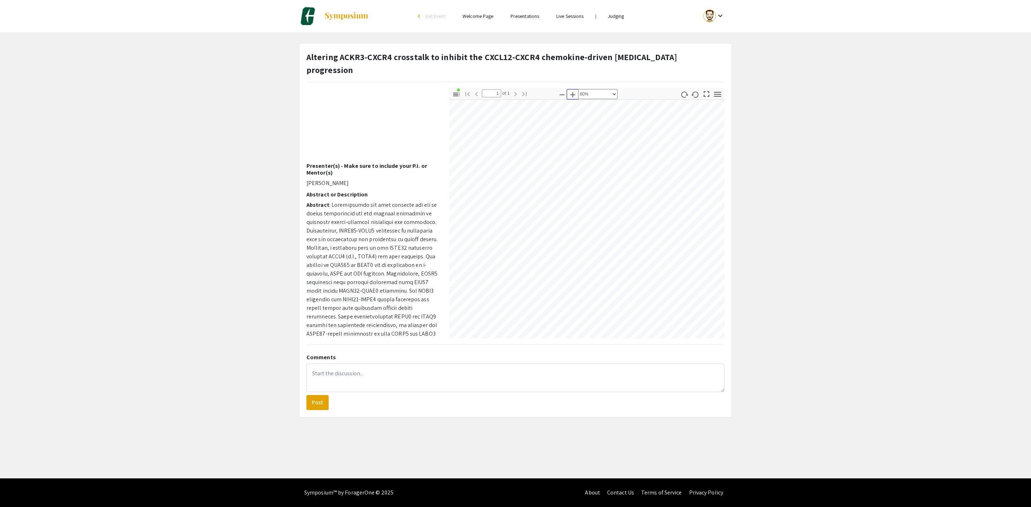
click at [570, 91] on icon "button" at bounding box center [573, 95] width 9 height 9
click at [572, 91] on icon "button" at bounding box center [573, 95] width 9 height 9
select select "custom"
